Goal: Navigation & Orientation: Find specific page/section

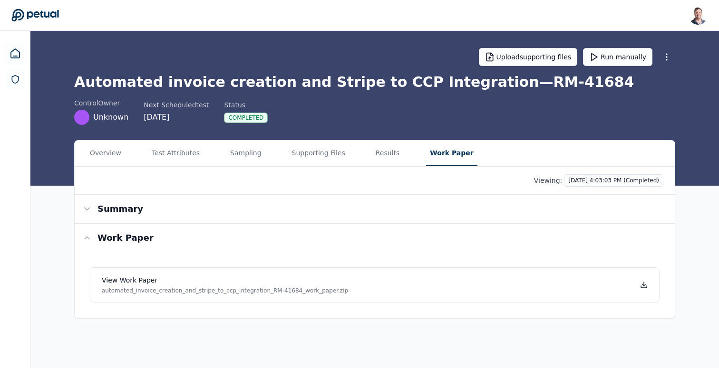
click at [260, 87] on h1 "Automated invoice creation and Stripe to CCP Integration — RM-41684" at bounding box center [374, 82] width 601 height 17
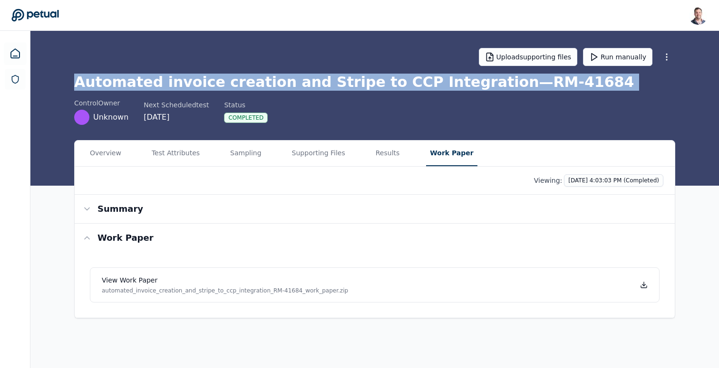
click at [260, 87] on h1 "Automated invoice creation and Stripe to CCP Integration — RM-41684" at bounding box center [374, 82] width 601 height 17
click at [270, 84] on h1 "Automated invoice creation and Stripe to CCP Integration — RM-41684" at bounding box center [374, 82] width 601 height 17
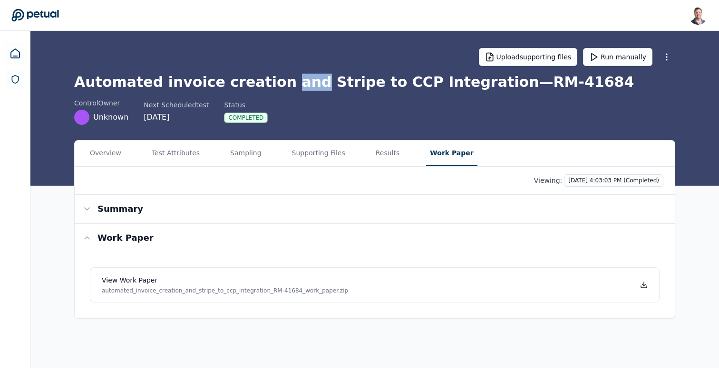
click at [270, 84] on h1 "Automated invoice creation and Stripe to CCP Integration — RM-41684" at bounding box center [374, 82] width 601 height 17
click at [291, 84] on h1 "Automated invoice creation and Stripe to CCP Integration — RM-41684" at bounding box center [374, 82] width 601 height 17
click at [328, 89] on h1 "Automated invoice creation and Stripe to CCP Integration — RM-41684" at bounding box center [374, 82] width 601 height 17
